Goal: Find specific page/section

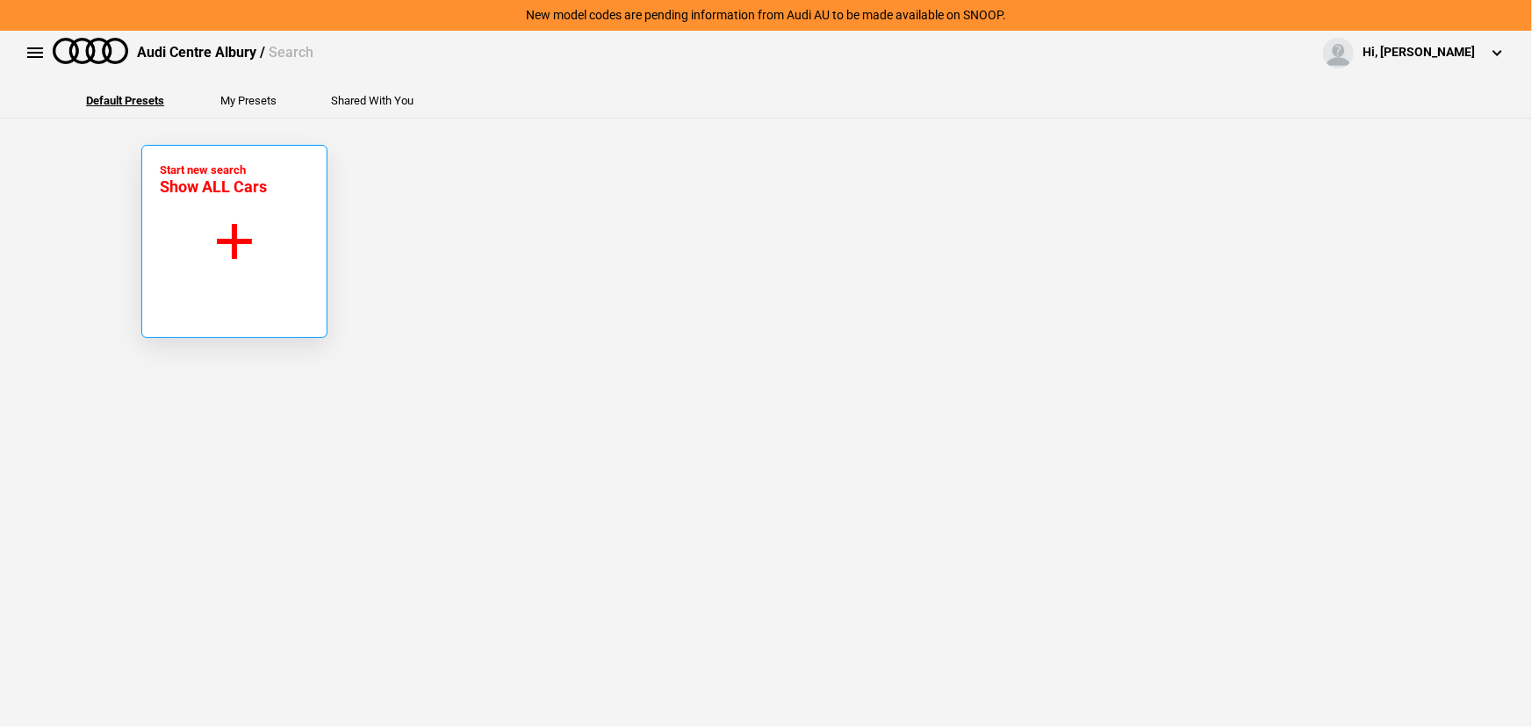
click at [280, 259] on button "Start new search Show ALL Cars" at bounding box center [234, 241] width 186 height 193
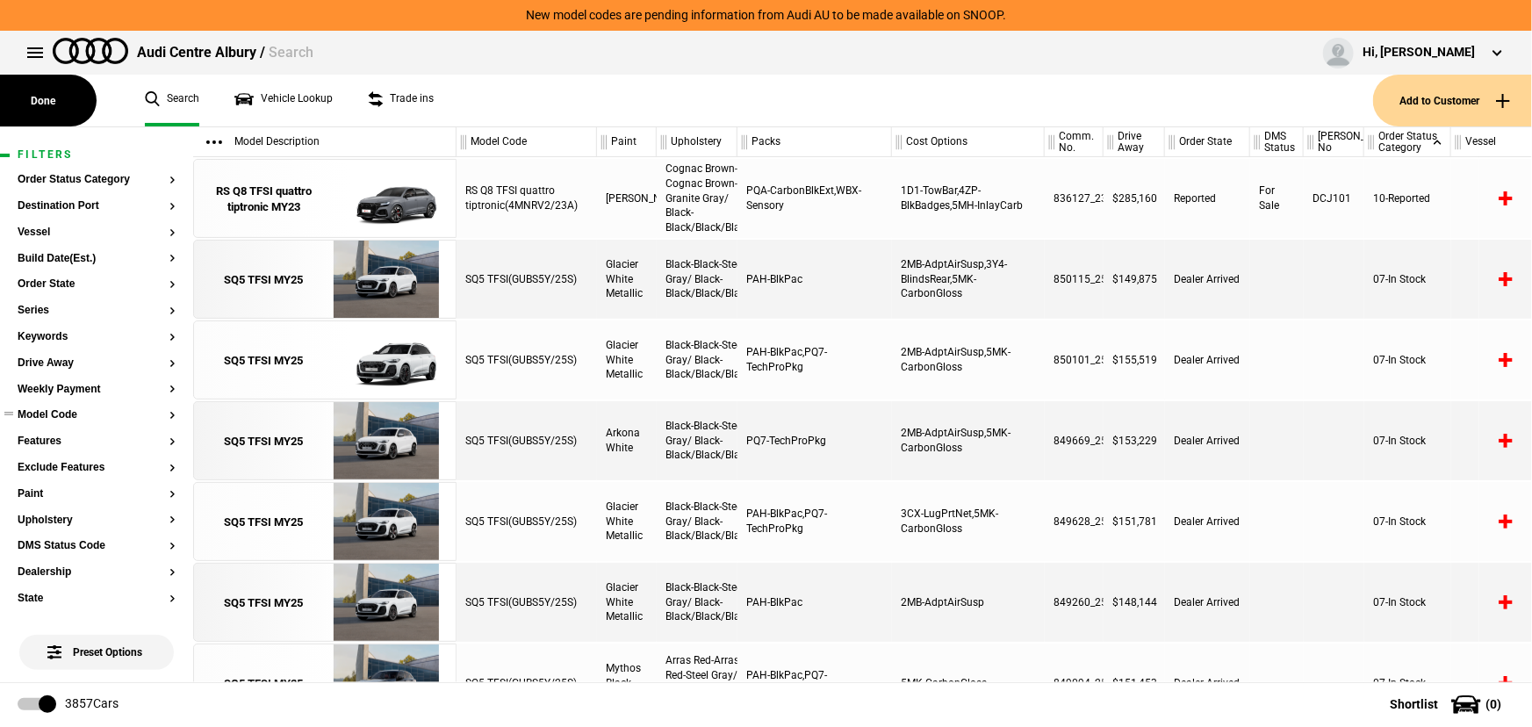
click at [49, 415] on button "Model Code" at bounding box center [97, 415] width 158 height 12
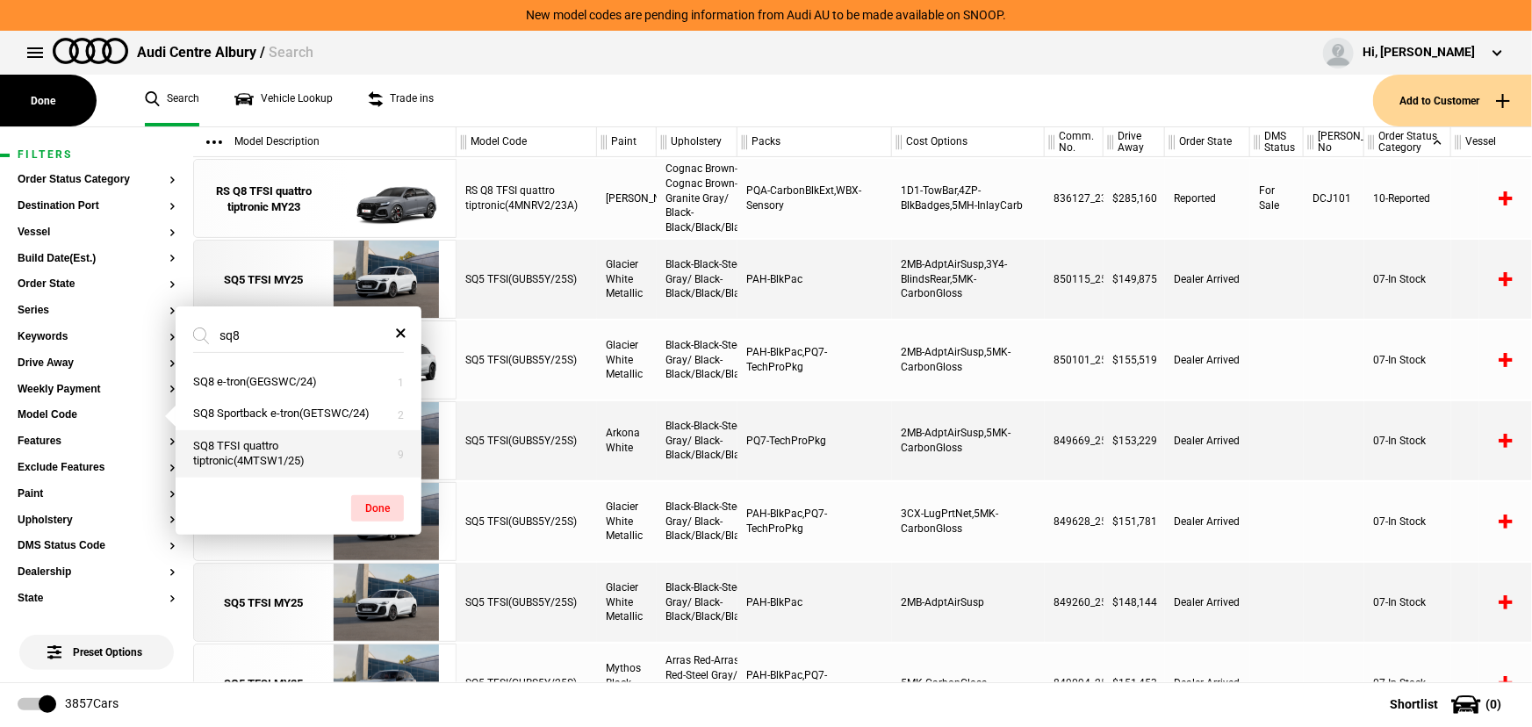
type input "sq8"
click at [281, 455] on button "SQ8 TFSI quattro tiptronic(4MTSW1/25)" at bounding box center [299, 453] width 246 height 47
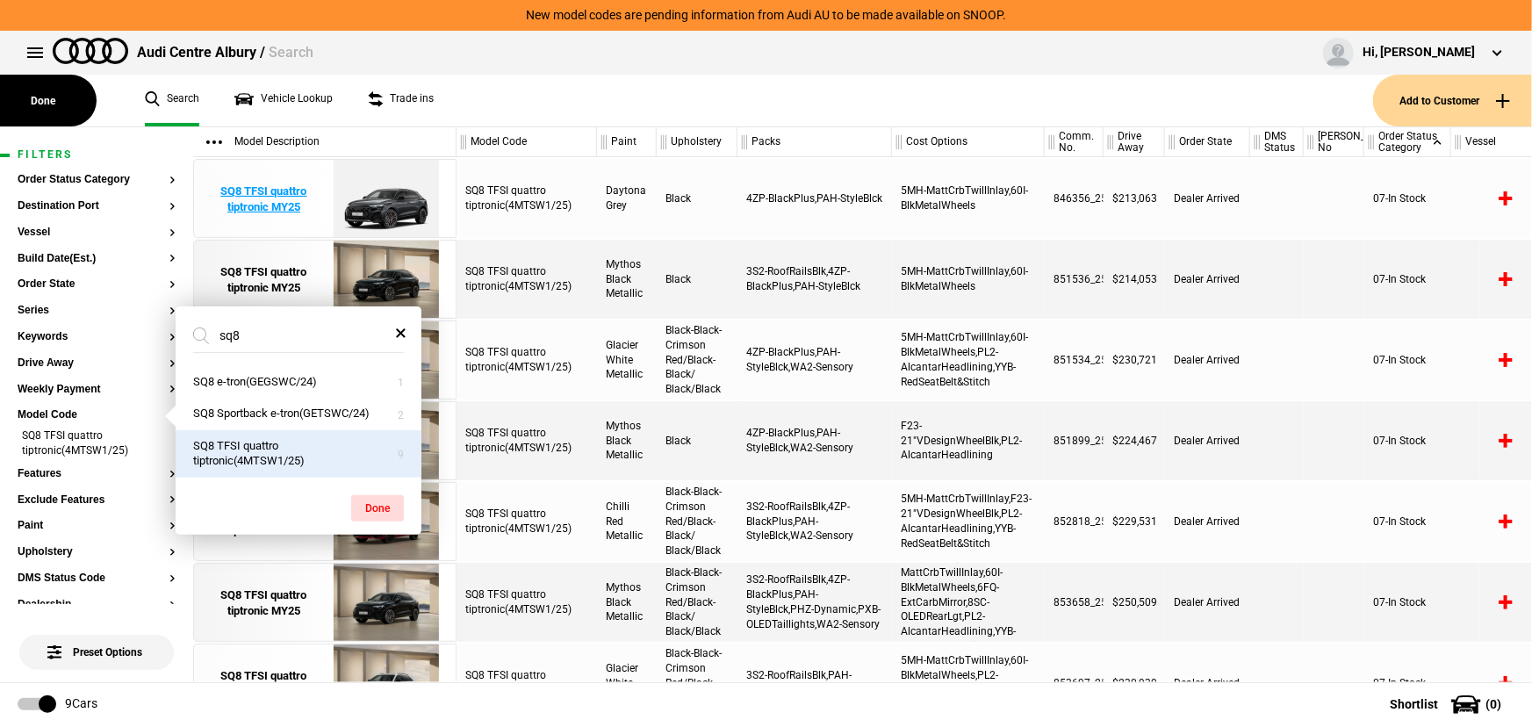
click at [295, 189] on div "SQ8 TFSI quattro tiptronic MY25" at bounding box center [264, 199] width 122 height 32
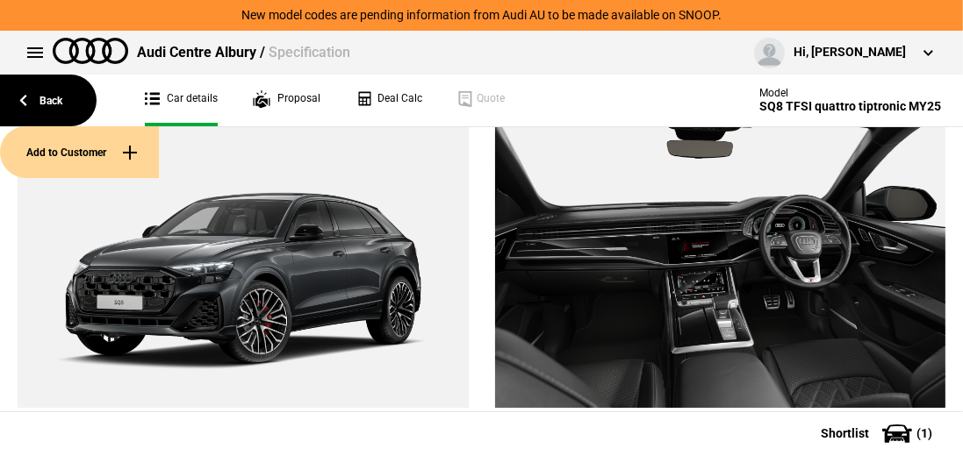
scroll to position [139, 0]
